Goal: Find specific page/section: Find specific page/section

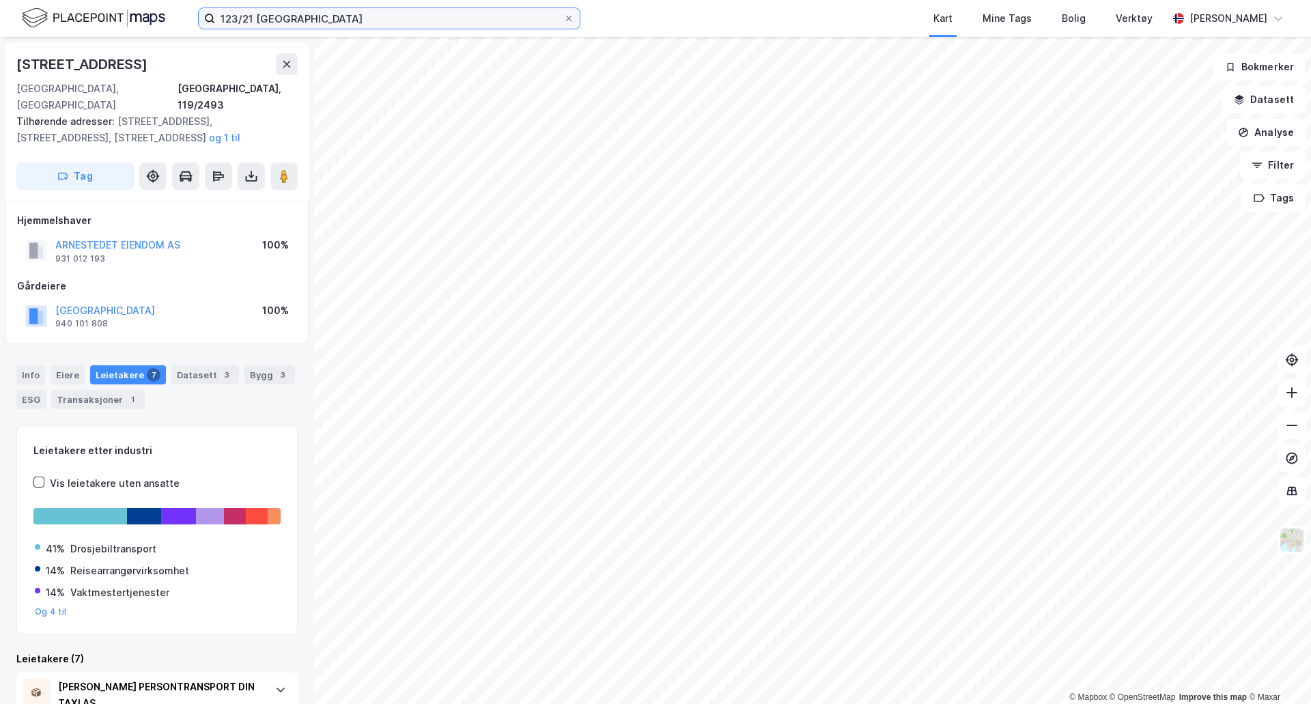
click at [346, 18] on input "123/21 [GEOGRAPHIC_DATA]" at bounding box center [389, 18] width 348 height 20
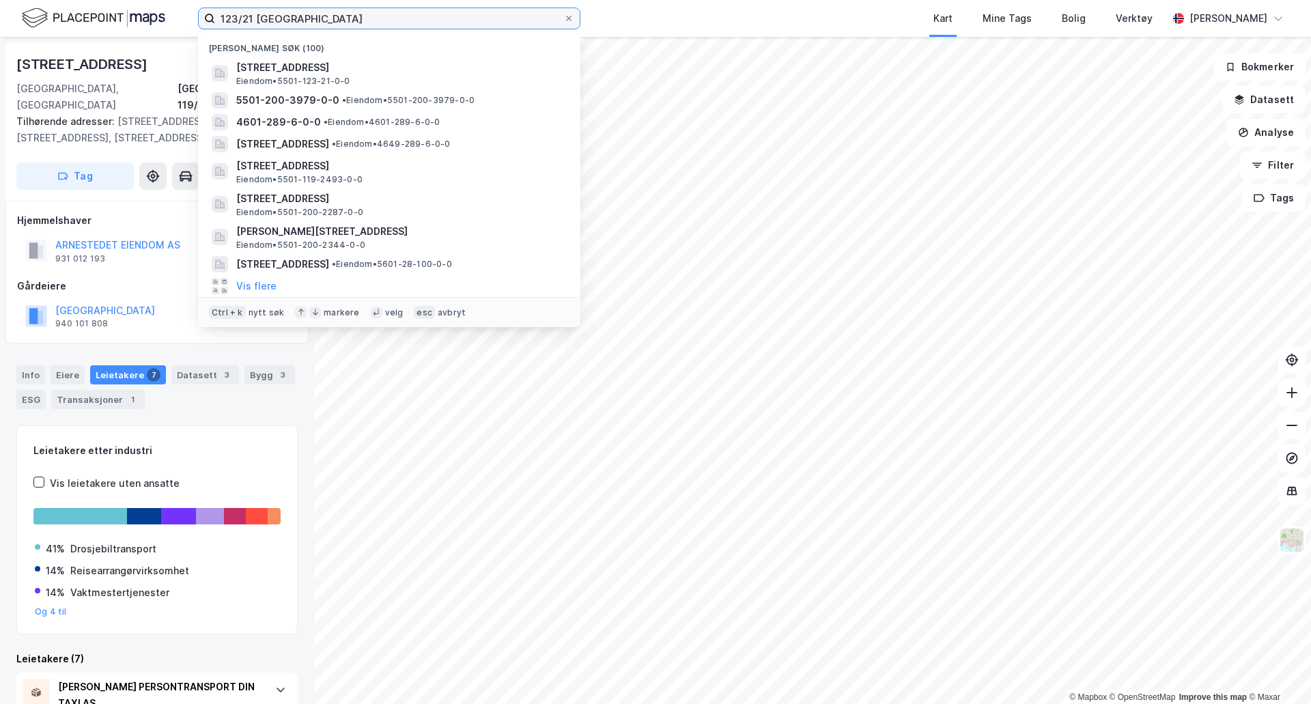
click at [346, 18] on input "123/21 [GEOGRAPHIC_DATA]" at bounding box center [389, 18] width 348 height 20
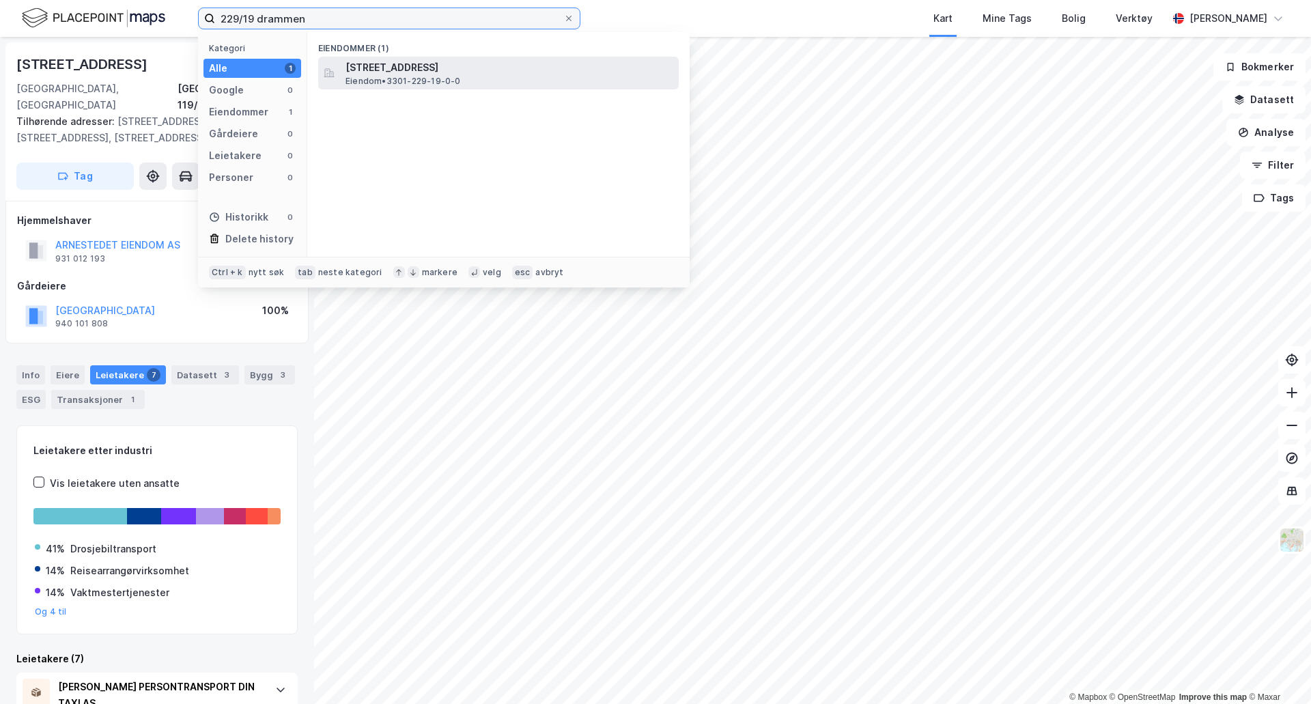
type input "229/19 drammen"
click at [473, 81] on div "[STREET_ADDRESS], DRAMMEN Eiendom • 3301-229-19-0-0" at bounding box center [511, 72] width 331 height 27
